Goal: Task Accomplishment & Management: Complete application form

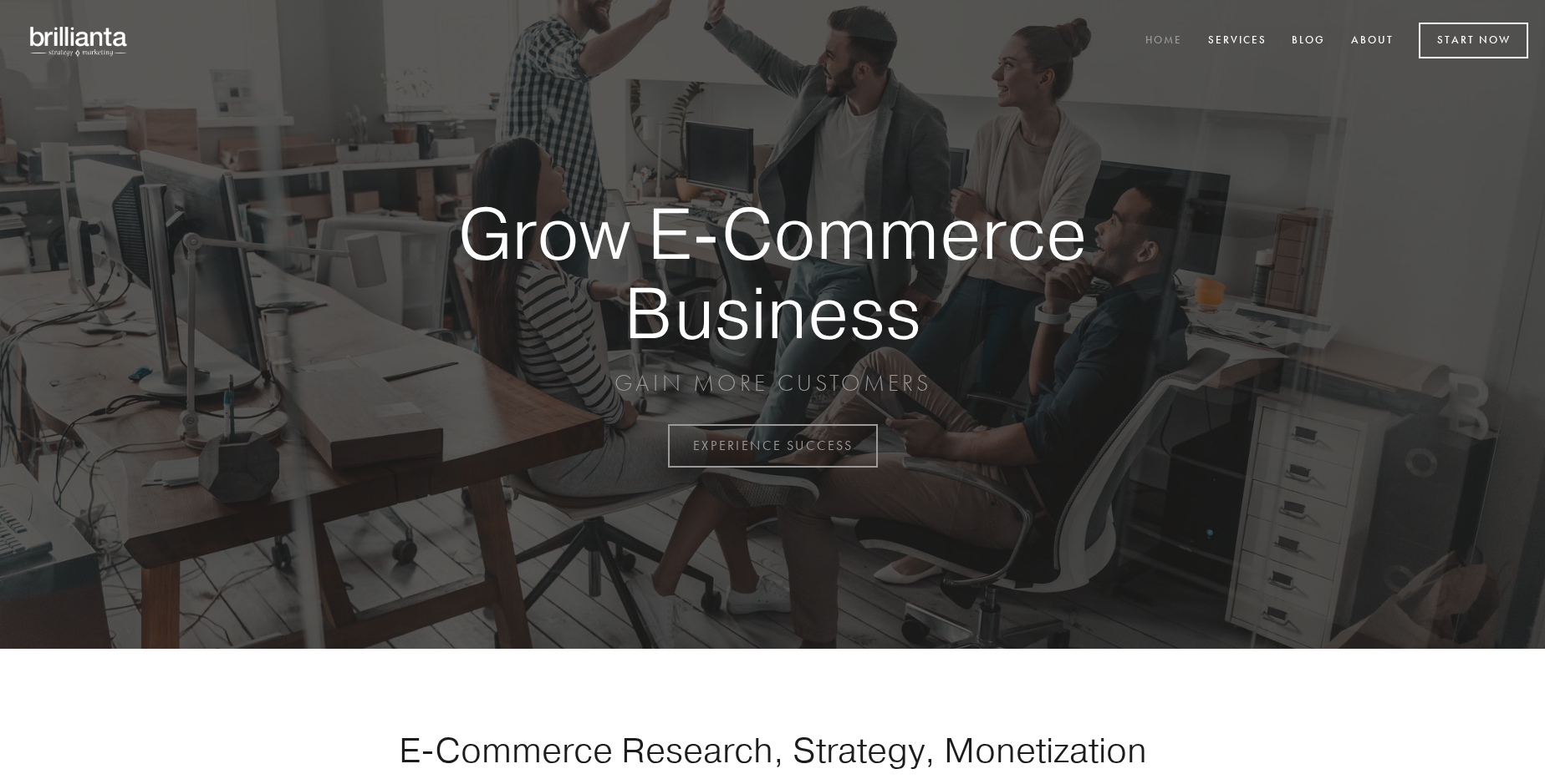
scroll to position [4379, 0]
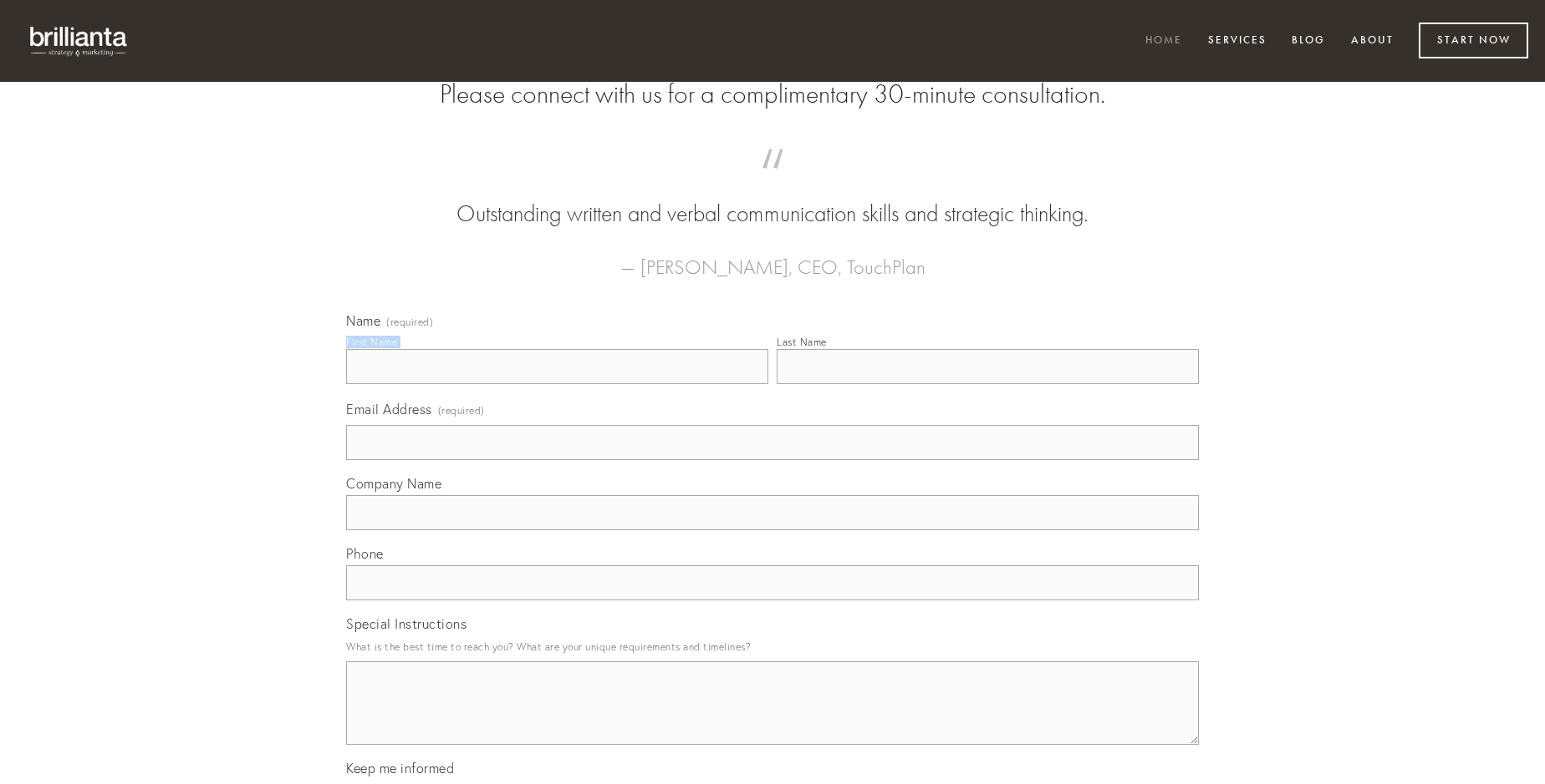
type input "[PERSON_NAME]"
click at [987, 385] on input "Last Name" at bounding box center [987, 367] width 422 height 35
type input "[PERSON_NAME]"
click at [772, 460] on input "Email Address (required)" at bounding box center [772, 442] width 852 height 35
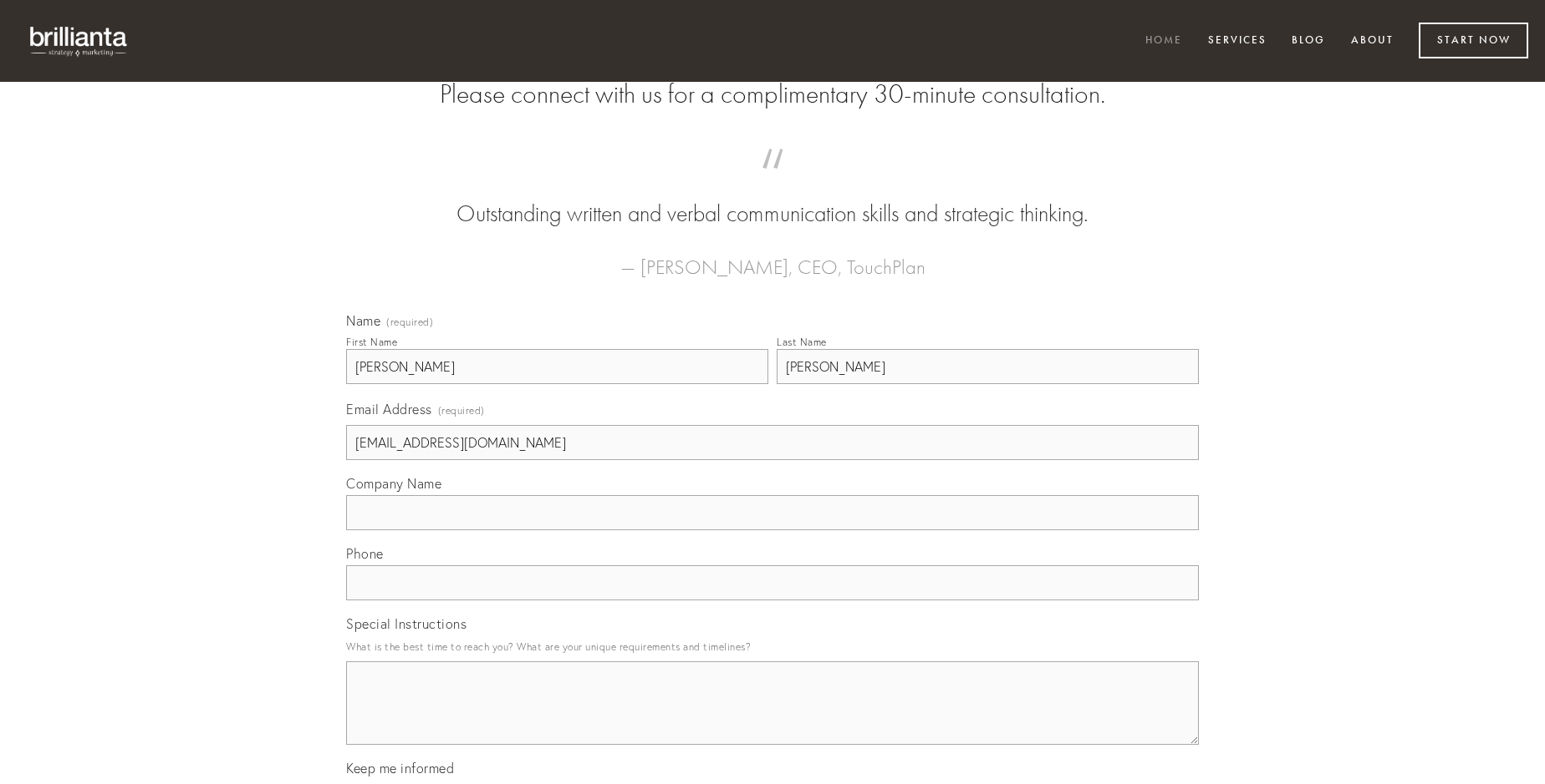
type input "[EMAIL_ADDRESS][DOMAIN_NAME]"
click at [772, 530] on input "Company Name" at bounding box center [772, 512] width 852 height 35
type input "atqui"
click at [772, 601] on input "text" at bounding box center [772, 583] width 852 height 35
click at [772, 718] on textarea "Special Instructions" at bounding box center [772, 703] width 852 height 84
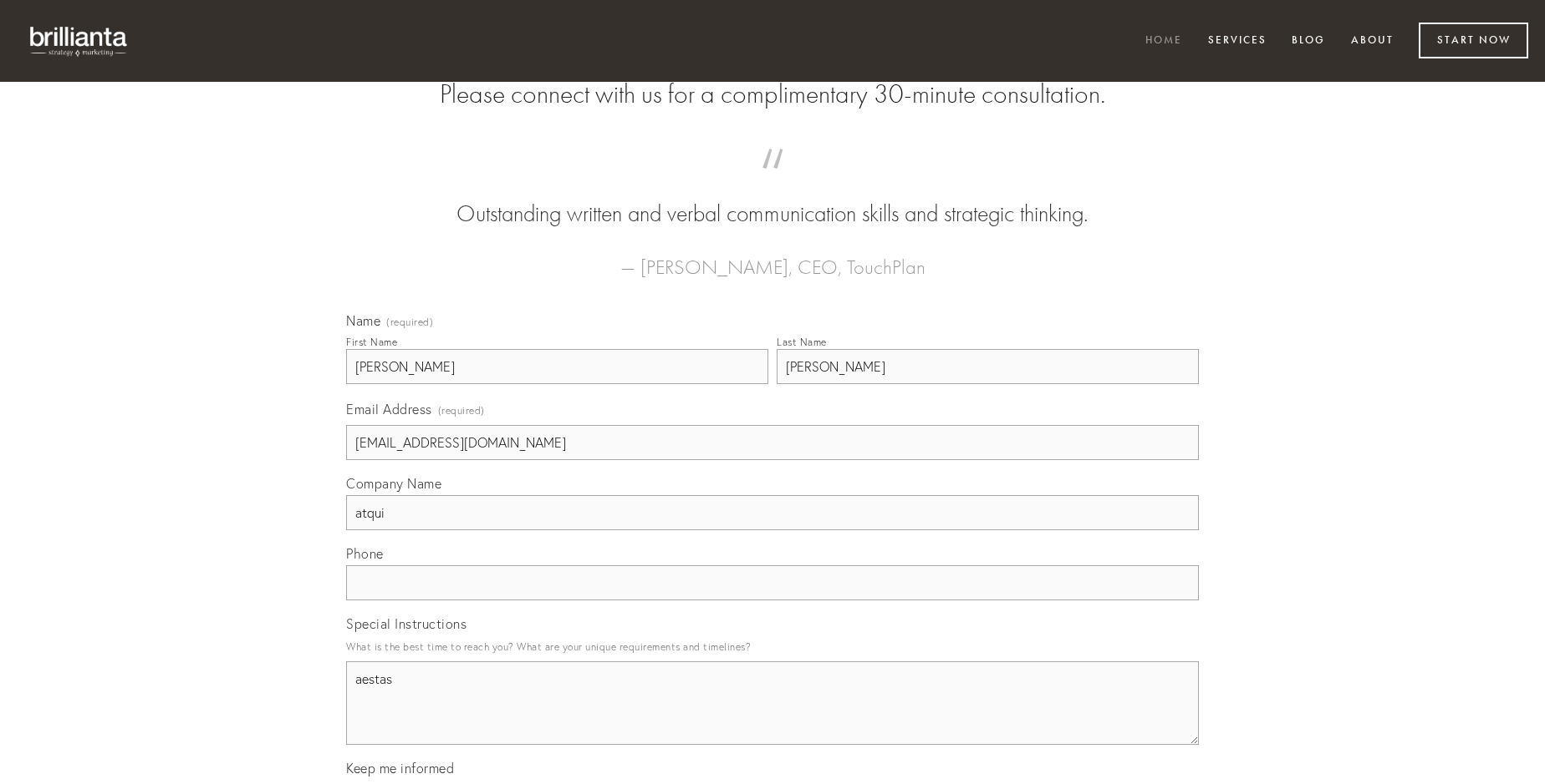
type textarea "aestas"
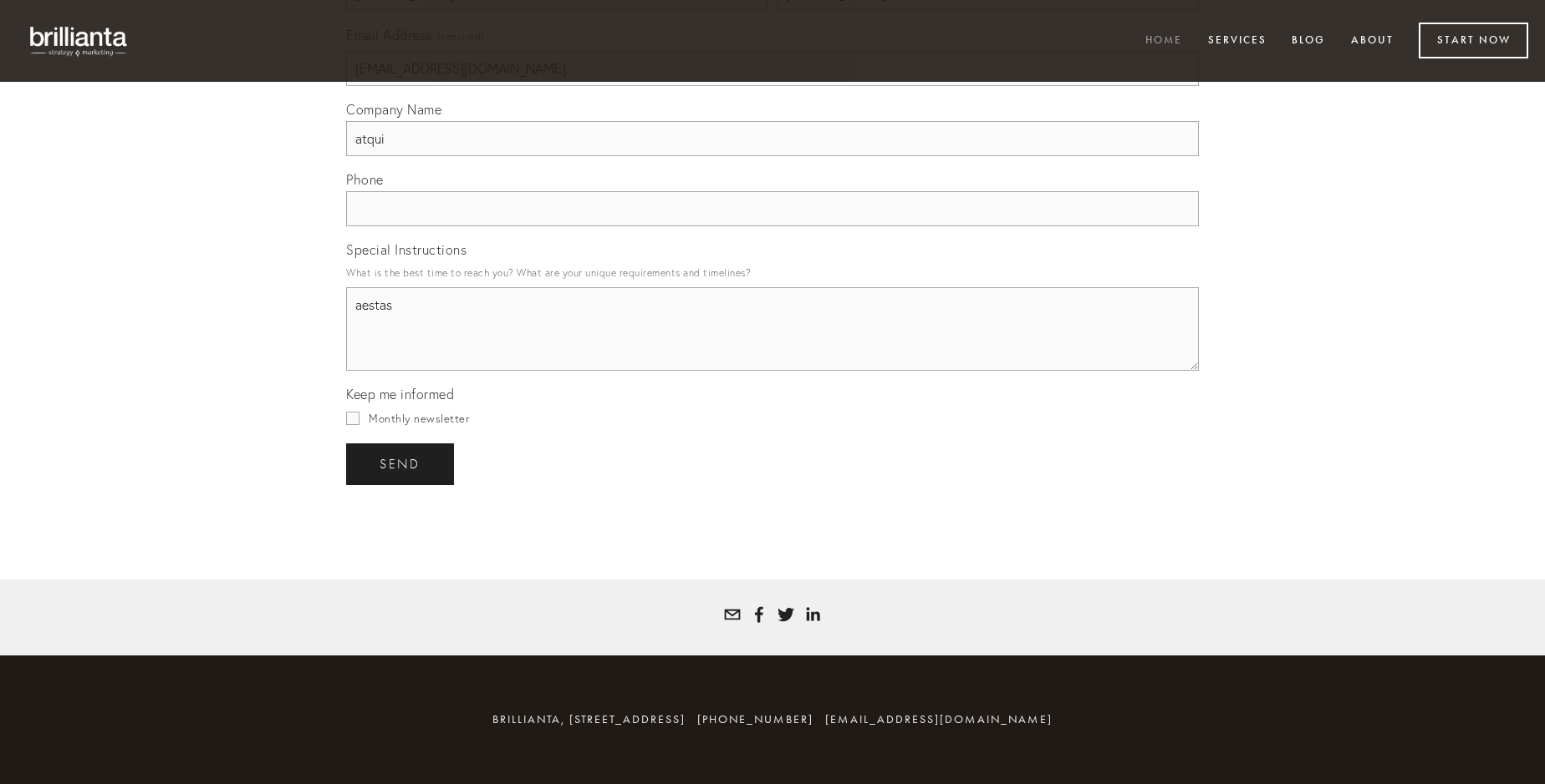
click at [402, 463] on span "send" at bounding box center [400, 464] width 41 height 15
